Goal: Information Seeking & Learning: Learn about a topic

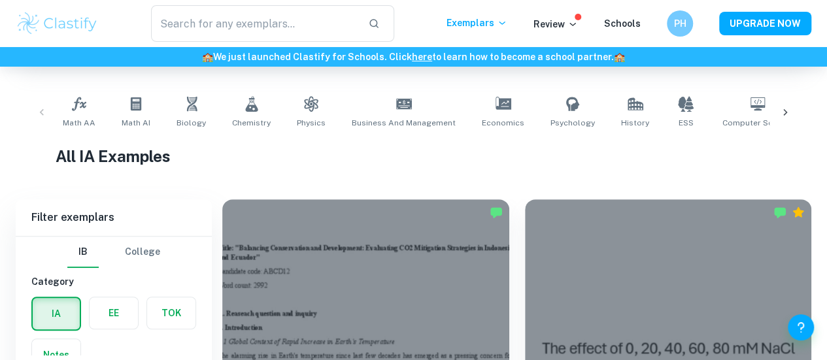
scroll to position [242, 0]
click at [777, 113] on div at bounding box center [784, 111] width 31 height 43
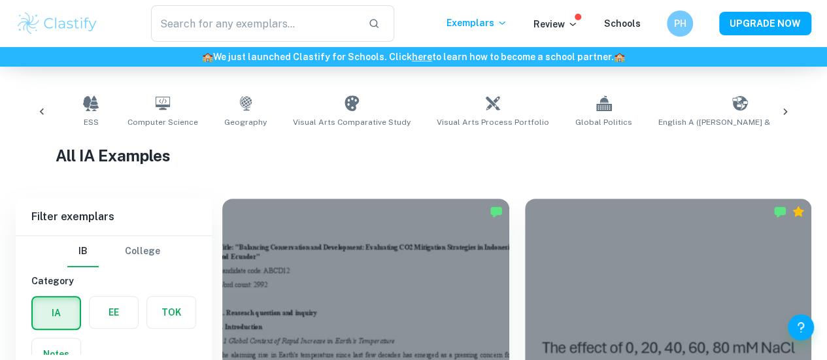
scroll to position [0, 613]
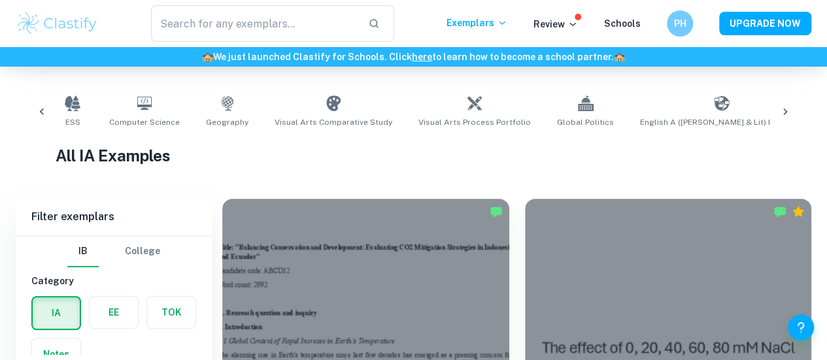
click at [777, 113] on div at bounding box center [784, 111] width 31 height 43
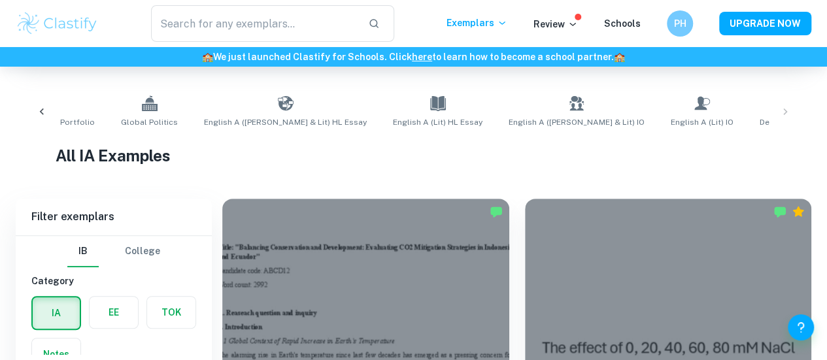
click at [777, 113] on div "Math AA Math AI Biology Chemistry Physics Business and Management Economics Psy…" at bounding box center [413, 111] width 774 height 43
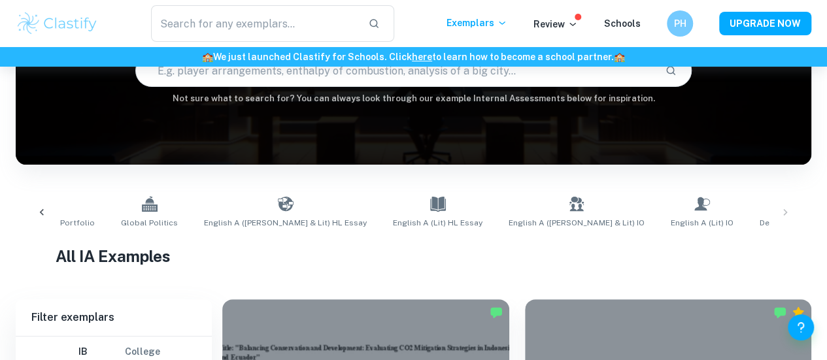
scroll to position [447, 0]
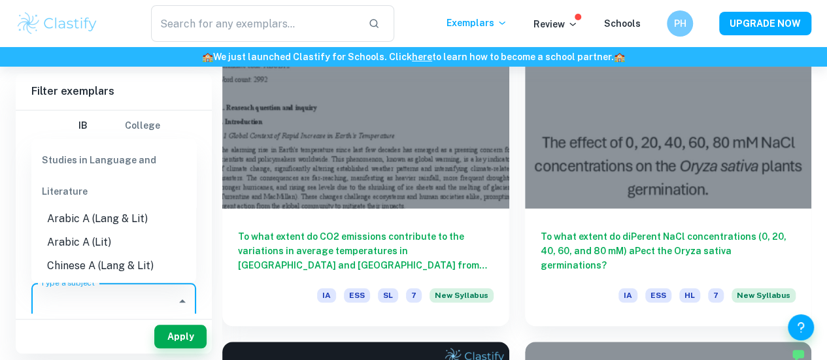
click at [93, 312] on input "Type a subject" at bounding box center [103, 301] width 133 height 25
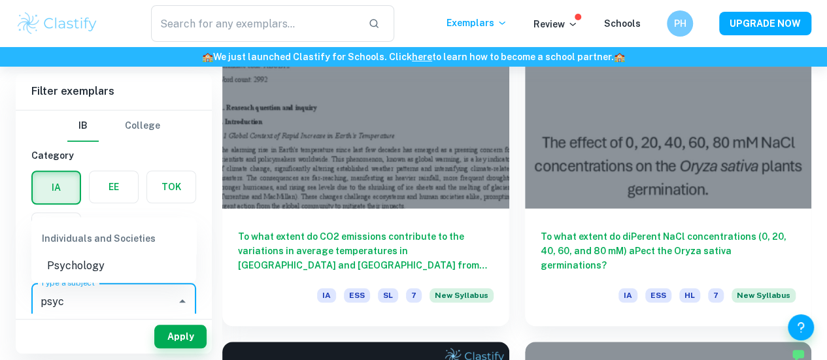
click at [99, 256] on li "Psychology" at bounding box center [113, 266] width 165 height 24
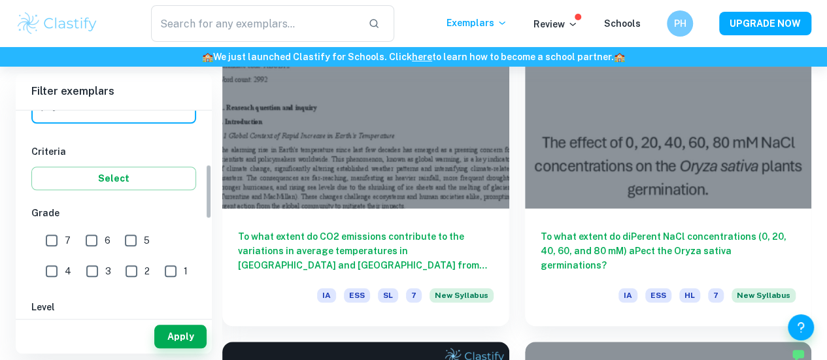
scroll to position [198, 0]
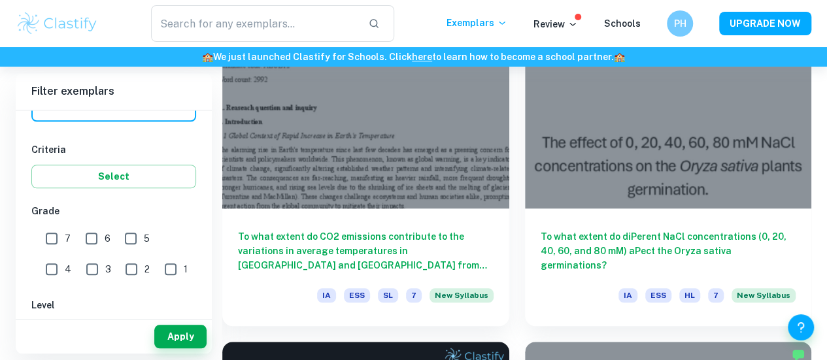
type input "Psychology"
click at [58, 248] on input "7" at bounding box center [52, 238] width 26 height 26
checkbox input "true"
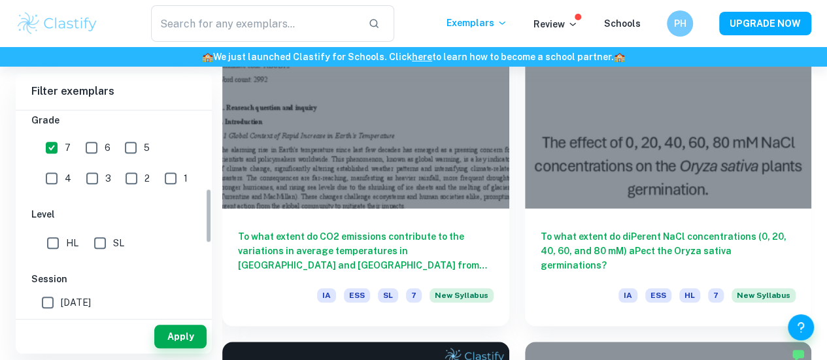
scroll to position [289, 0]
click at [46, 245] on input "HL" at bounding box center [53, 242] width 26 height 26
checkbox input "true"
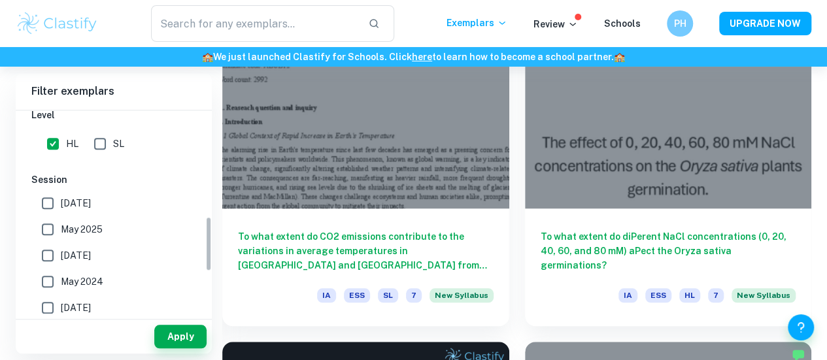
scroll to position [395, 0]
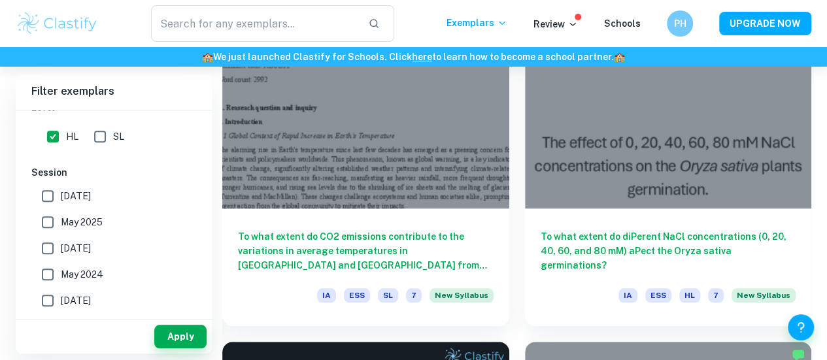
click at [49, 195] on input "[DATE]" at bounding box center [48, 196] width 26 height 26
checkbox input "true"
click at [50, 210] on input "May 2025" at bounding box center [48, 222] width 26 height 26
checkbox input "true"
click at [50, 250] on input "[DATE]" at bounding box center [48, 248] width 26 height 26
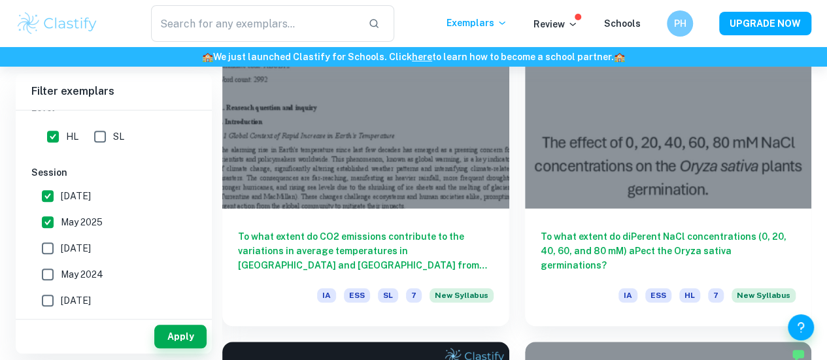
checkbox input "true"
click at [48, 280] on input "May 2024" at bounding box center [48, 274] width 26 height 26
checkbox input "true"
click at [196, 334] on button "Apply" at bounding box center [180, 337] width 52 height 24
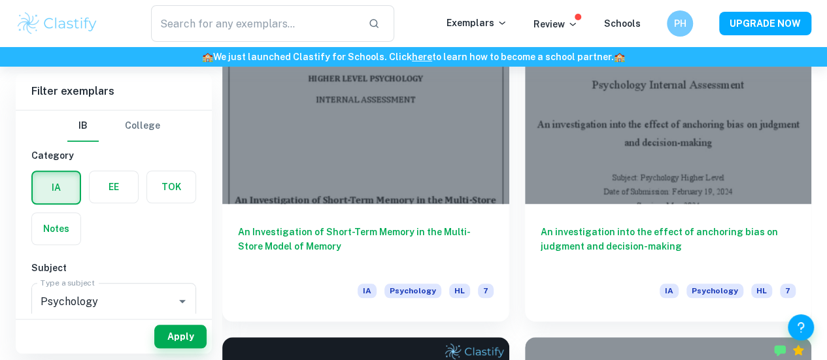
scroll to position [452, 0]
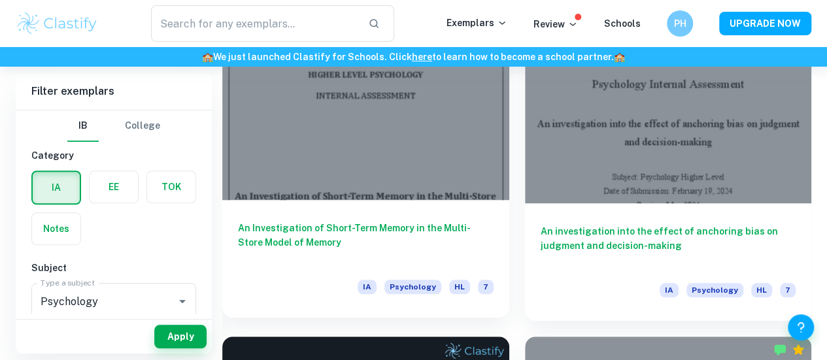
click at [350, 221] on h6 "An Investigation of Short-Term Memory in the Multi-Store Model of Memory" at bounding box center [366, 242] width 256 height 43
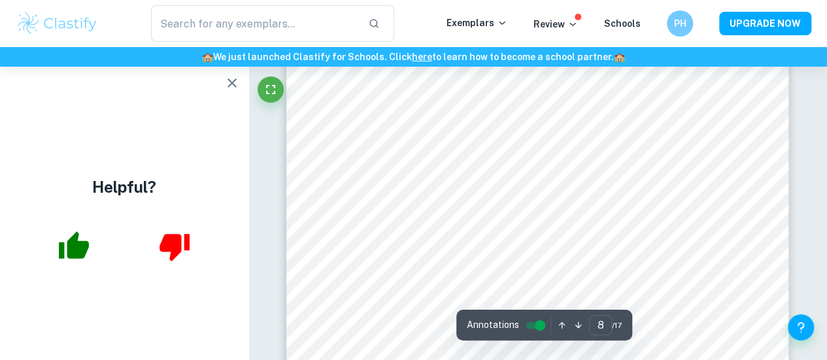
scroll to position [4851, 0]
click at [227, 88] on icon "button" at bounding box center [232, 83] width 16 height 16
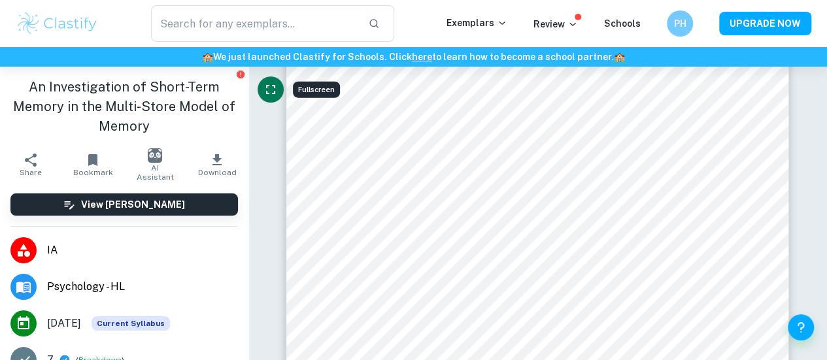
click at [280, 90] on button "Fullscreen" at bounding box center [270, 89] width 26 height 26
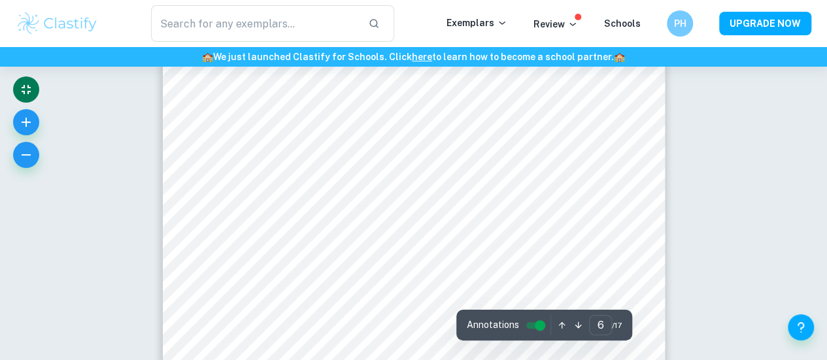
type input "5"
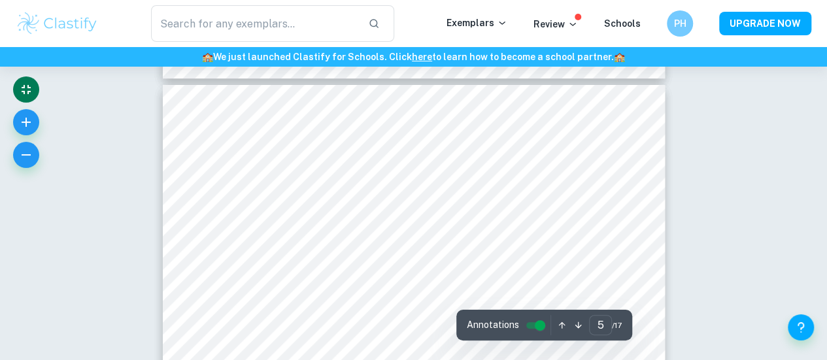
scroll to position [2737, 0]
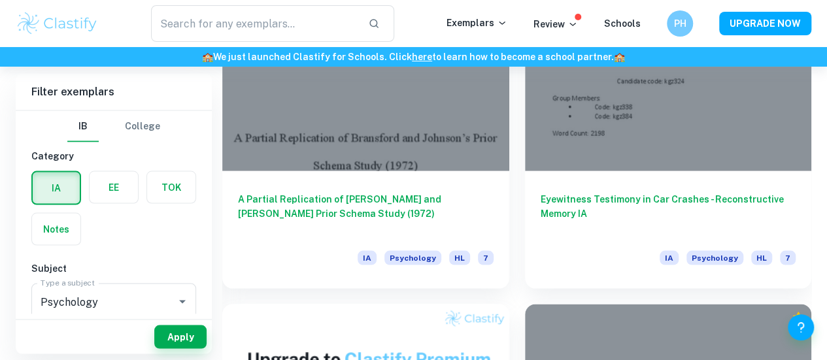
scroll to position [1183, 0]
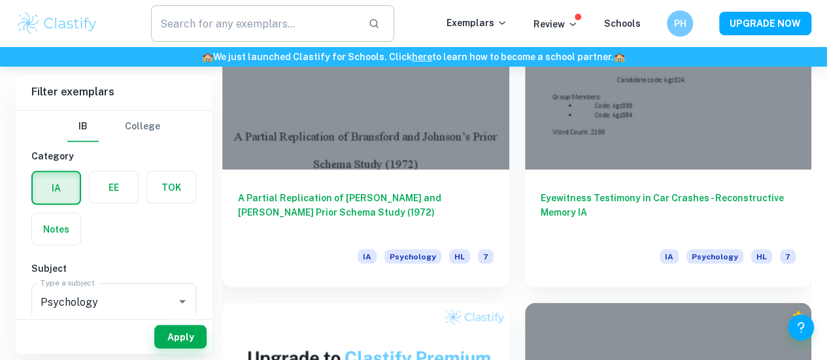
click at [310, 28] on input "text" at bounding box center [254, 23] width 206 height 37
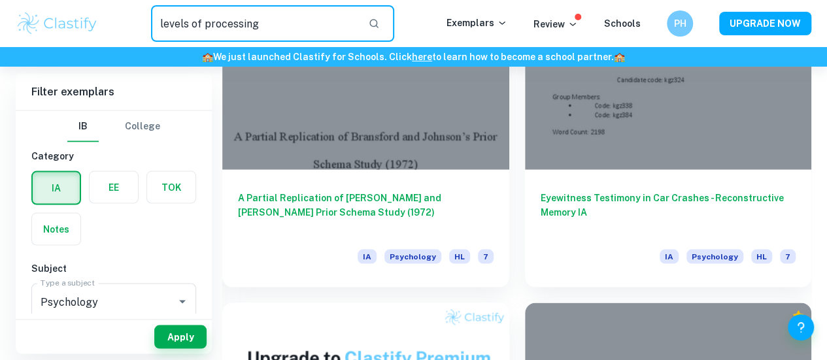
type input "levels of processing"
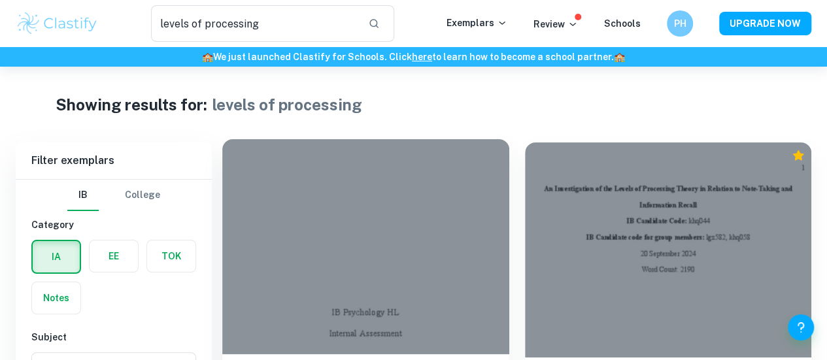
scroll to position [67, 0]
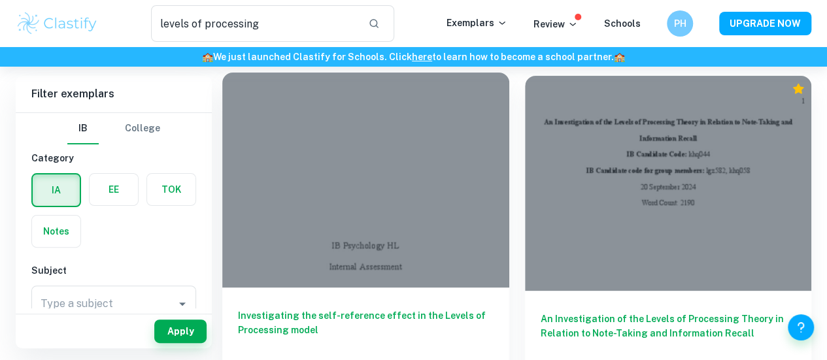
click at [336, 288] on div "Investigating the self-reference effect in the Levels of Processing model IA Ps…" at bounding box center [365, 347] width 287 height 118
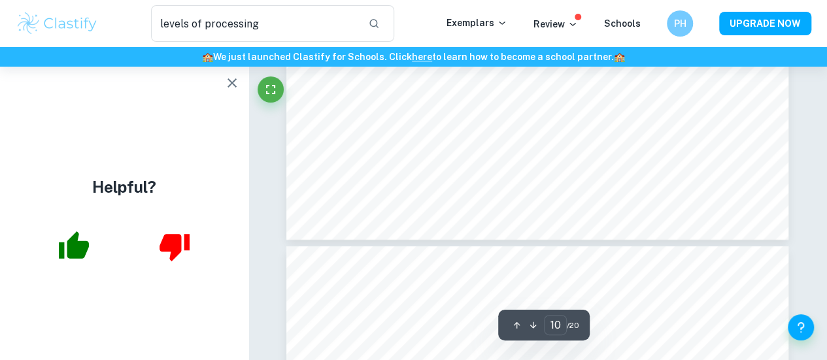
scroll to position [7242, 0]
click at [231, 93] on button "button" at bounding box center [232, 83] width 26 height 26
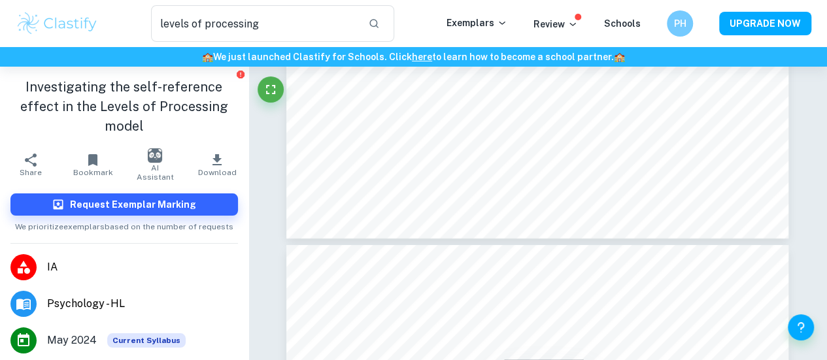
click at [261, 103] on div at bounding box center [270, 92] width 26 height 33
click at [263, 102] on div at bounding box center [270, 92] width 26 height 33
click at [264, 101] on button "Fullscreen" at bounding box center [270, 89] width 26 height 26
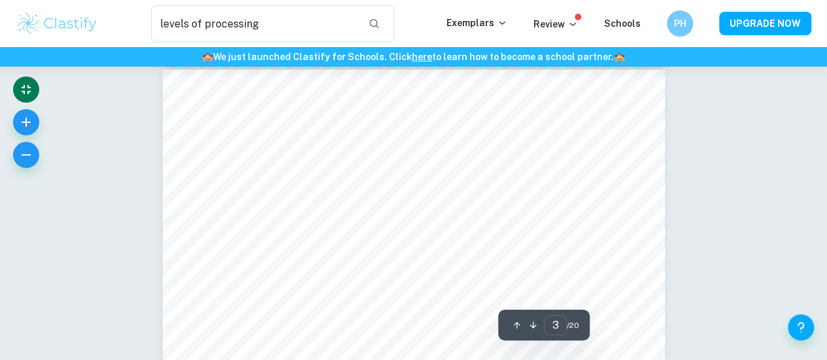
scroll to position [1606, 0]
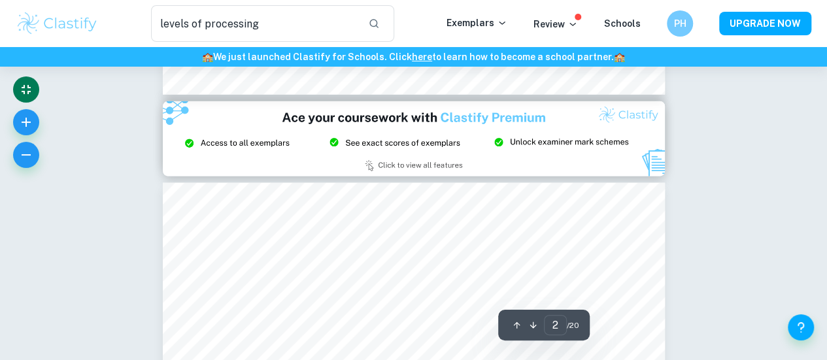
type input "3"
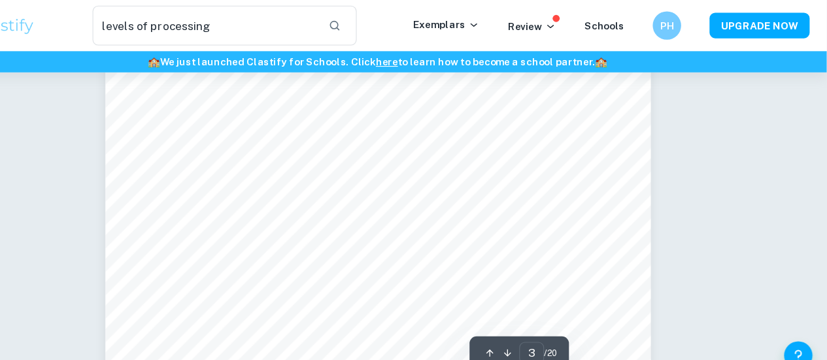
scroll to position [1711, 0]
